Goal: Task Accomplishment & Management: Manage account settings

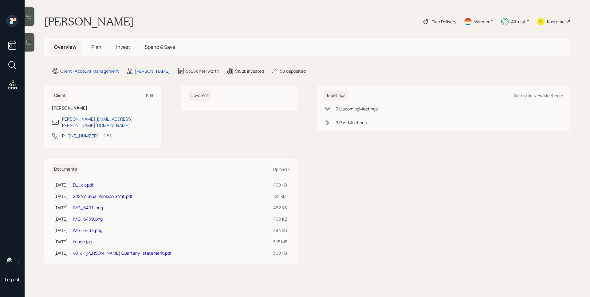
click at [101, 45] on span "Plan" at bounding box center [96, 47] width 10 height 7
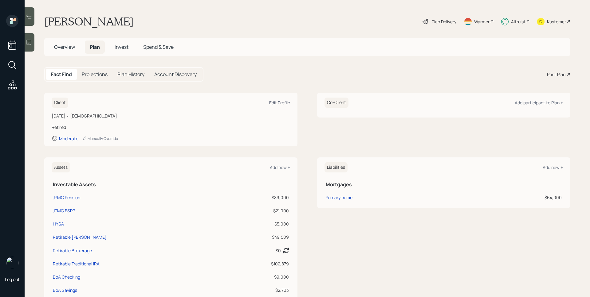
click at [270, 103] on div "Edit Profile" at bounding box center [279, 103] width 21 height 6
select select "8"
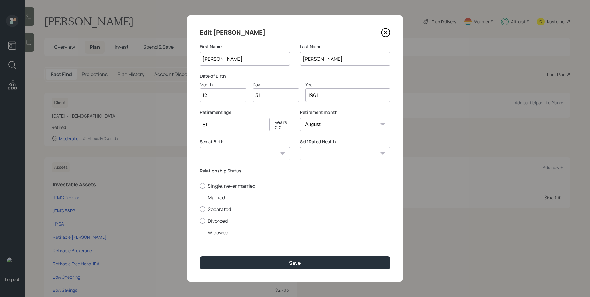
click at [388, 37] on div "Edit Celinda" at bounding box center [295, 33] width 191 height 10
click at [387, 32] on icon at bounding box center [385, 32] width 9 height 9
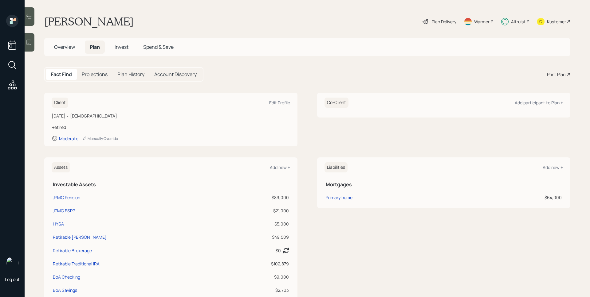
click at [336, 140] on div "Co-Client Add participant to Plan +" at bounding box center [443, 120] width 253 height 54
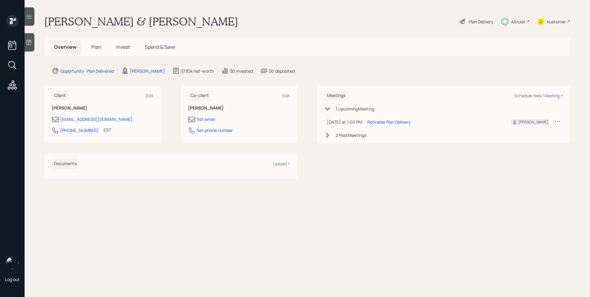
click at [92, 46] on span "Plan" at bounding box center [96, 47] width 10 height 7
